Goal: Register for event/course

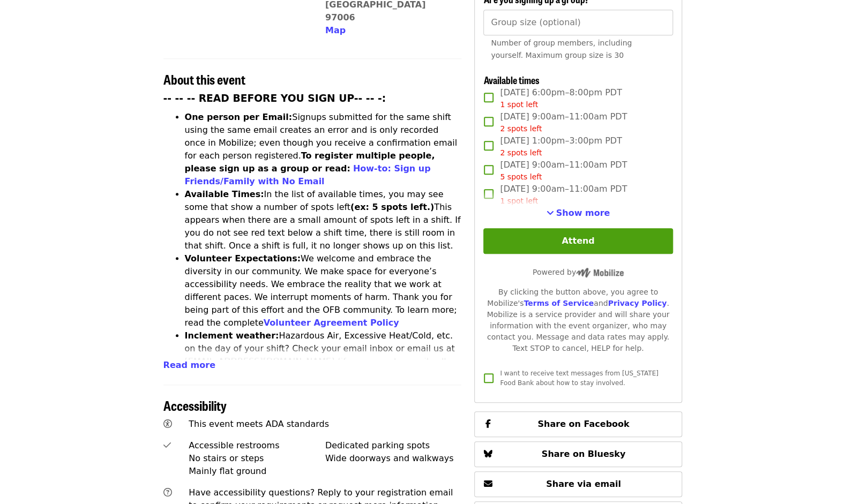
scroll to position [342, 0]
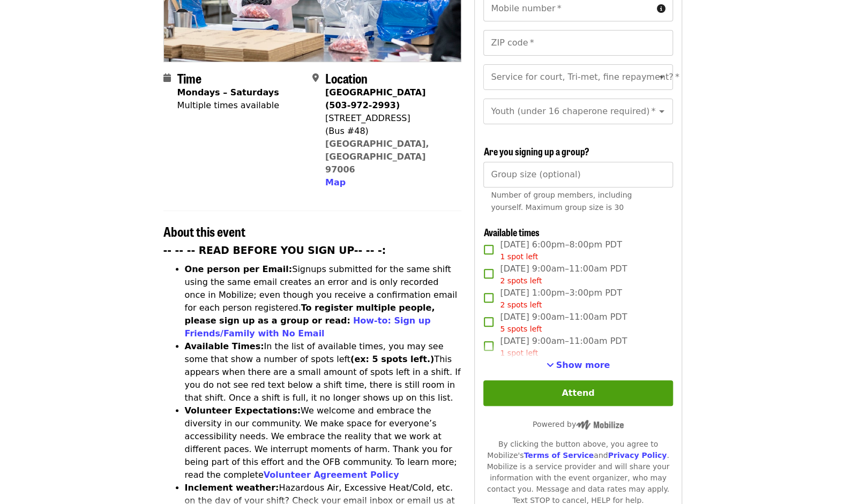
click at [605, 390] on button "Attend" at bounding box center [577, 393] width 189 height 26
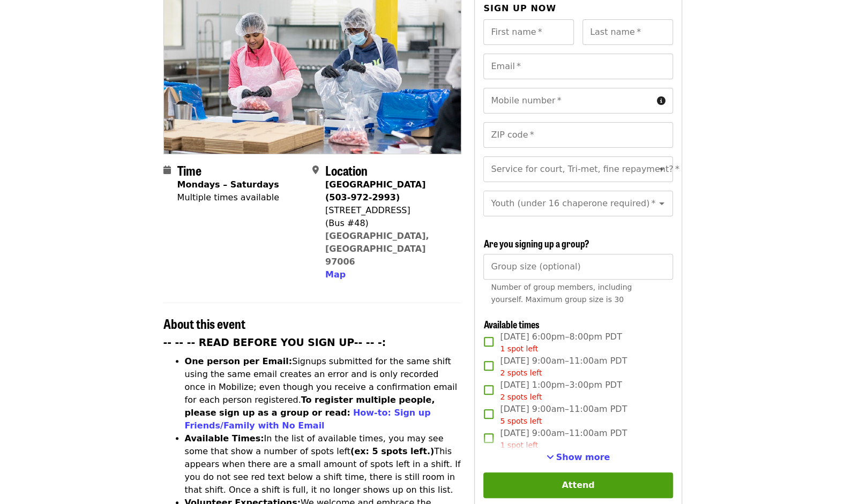
click at [592, 459] on span "Show more" at bounding box center [583, 457] width 54 height 10
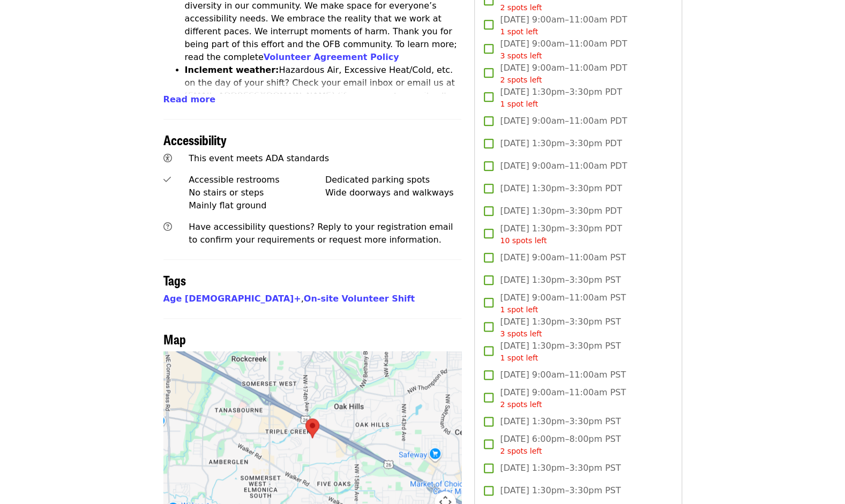
scroll to position [551, 0]
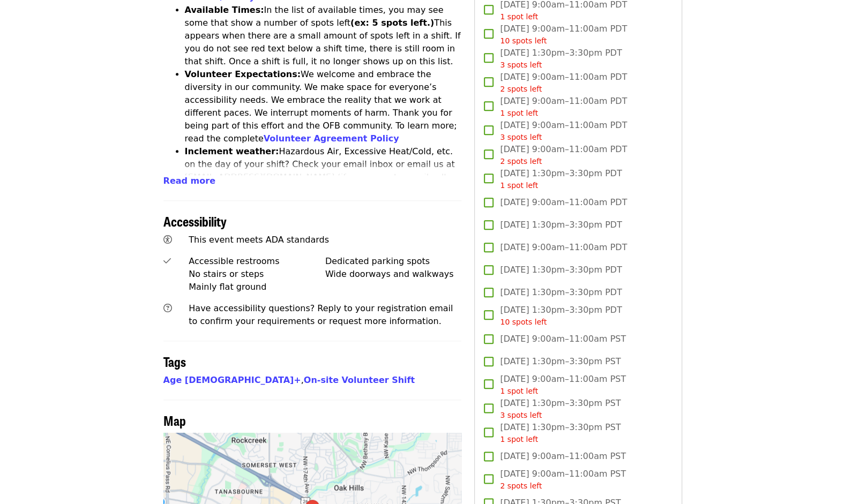
click at [593, 265] on span "[DATE] 1:30pm–3:30pm PDT" at bounding box center [561, 270] width 122 height 13
click at [581, 306] on span "[DATE] 1:30pm–3:30pm PDT 10 spots left" at bounding box center [561, 316] width 122 height 24
click at [593, 289] on span "[DATE] 1:30pm–3:30pm PDT" at bounding box center [561, 292] width 122 height 13
click at [608, 304] on span "[DATE] 1:30pm–3:30pm PDT 10 spots left" at bounding box center [561, 316] width 122 height 24
click at [556, 287] on span "[DATE] 1:30pm–3:30pm PDT" at bounding box center [561, 292] width 122 height 13
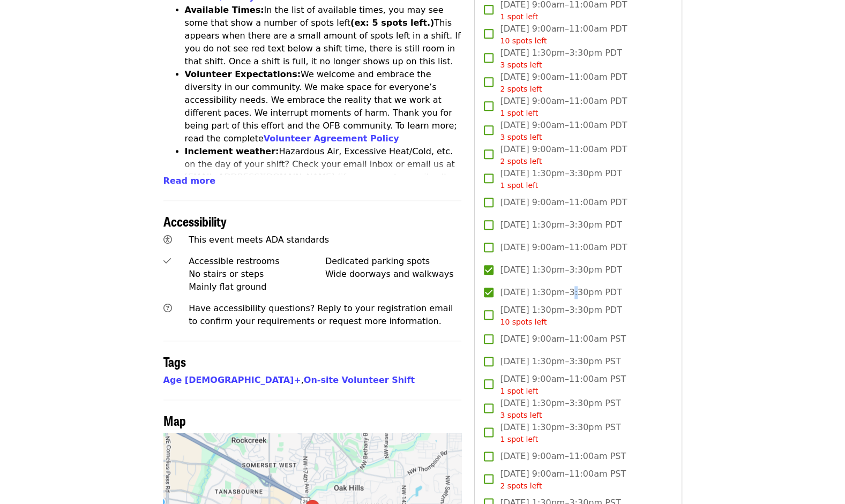
click at [556, 286] on span "[DATE] 1:30pm–3:30pm PDT" at bounding box center [561, 292] width 122 height 13
